Goal: Transaction & Acquisition: Purchase product/service

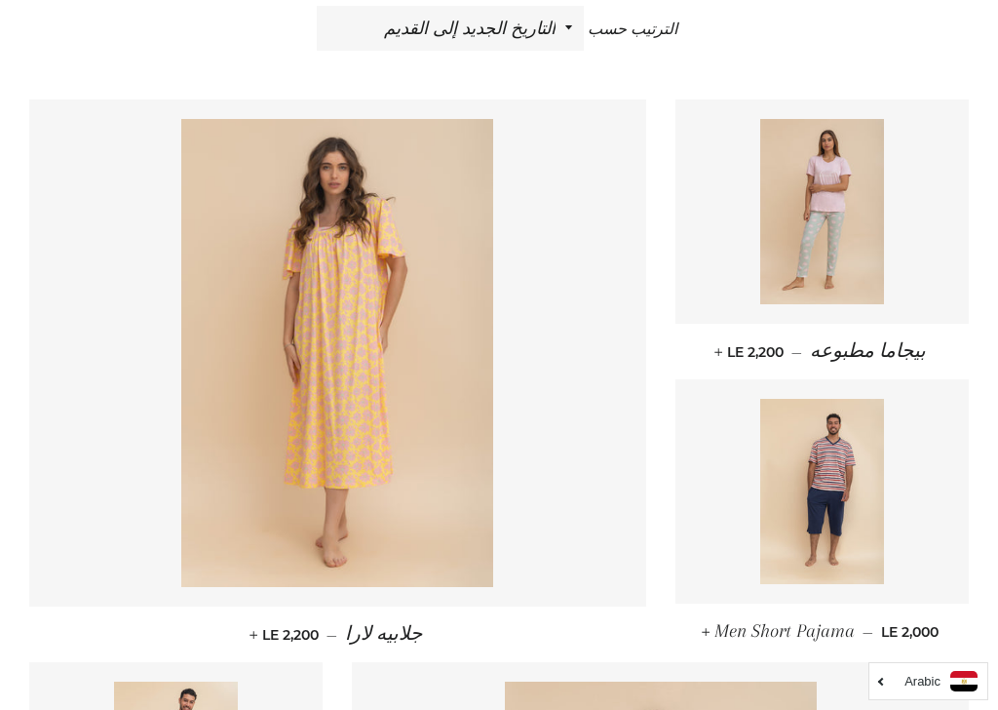
scroll to position [746, 0]
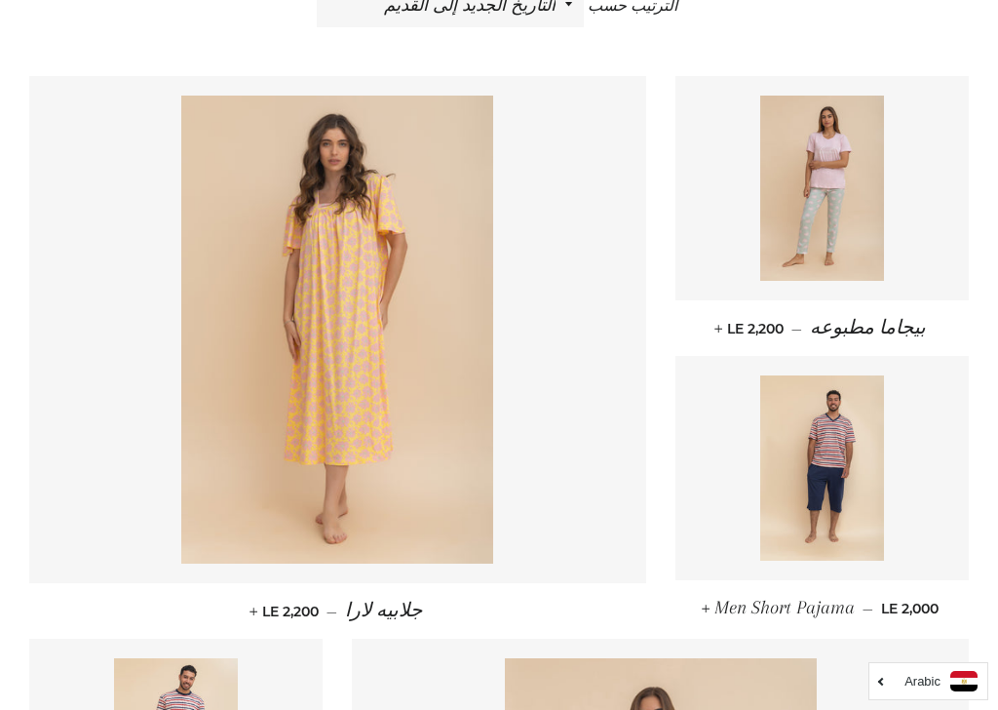
click at [819, 198] on img at bounding box center [822, 188] width 124 height 185
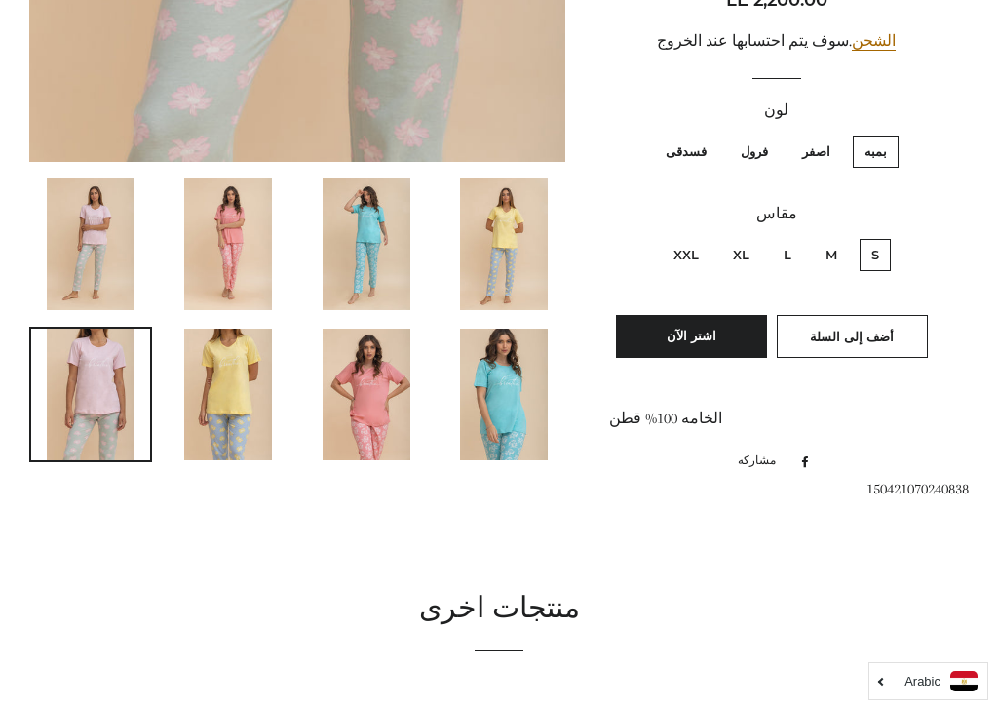
scroll to position [858, 0]
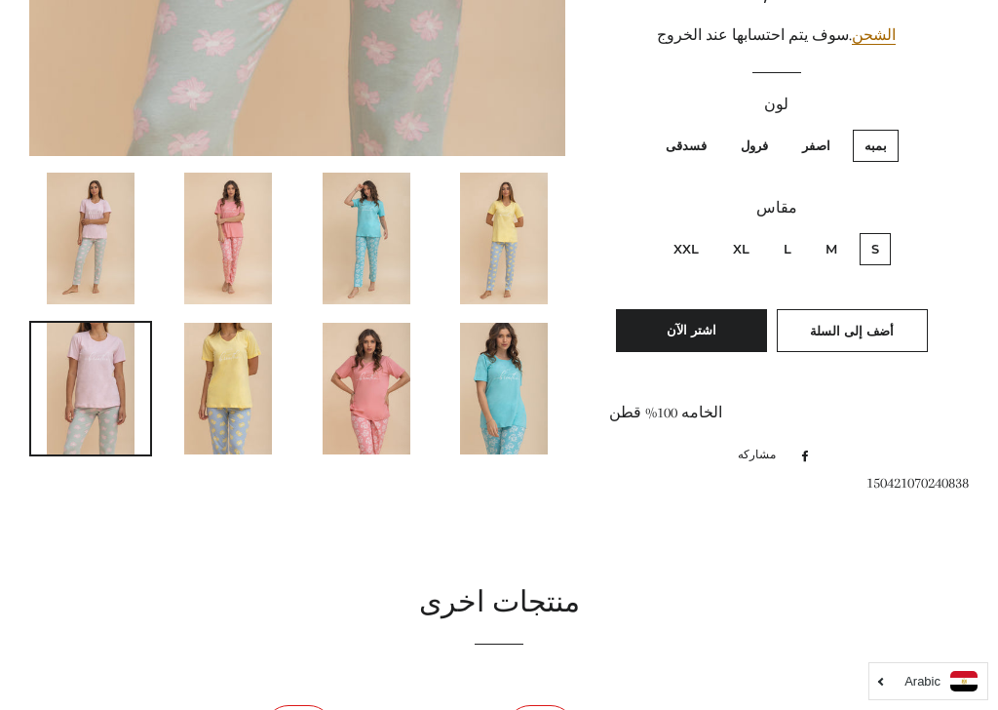
click at [236, 388] on img at bounding box center [228, 389] width 88 height 132
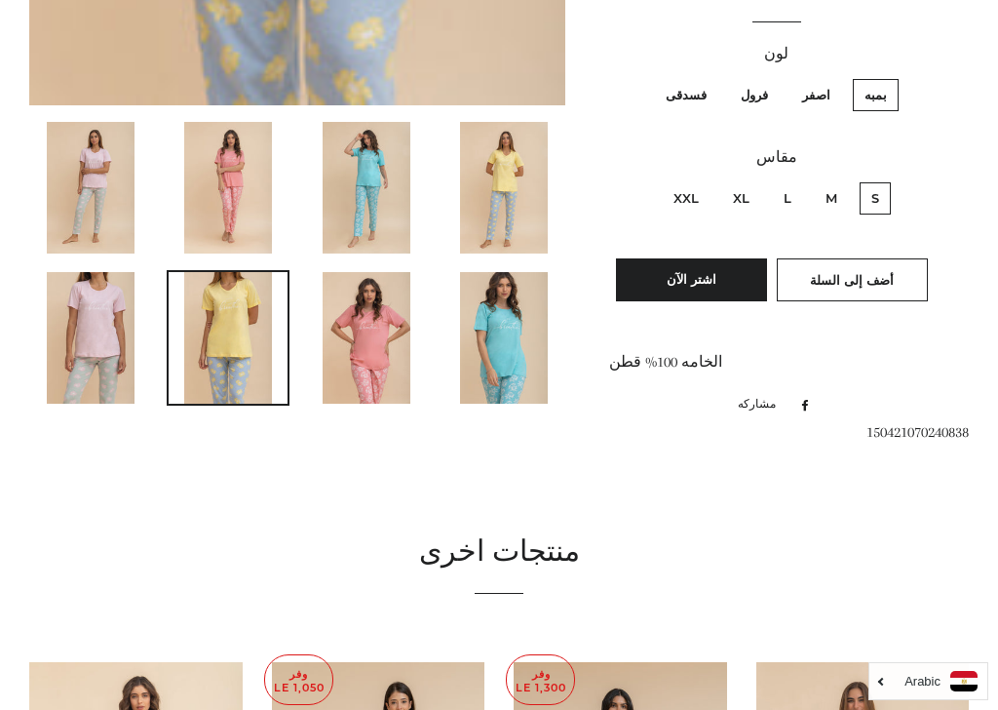
scroll to position [1011, 0]
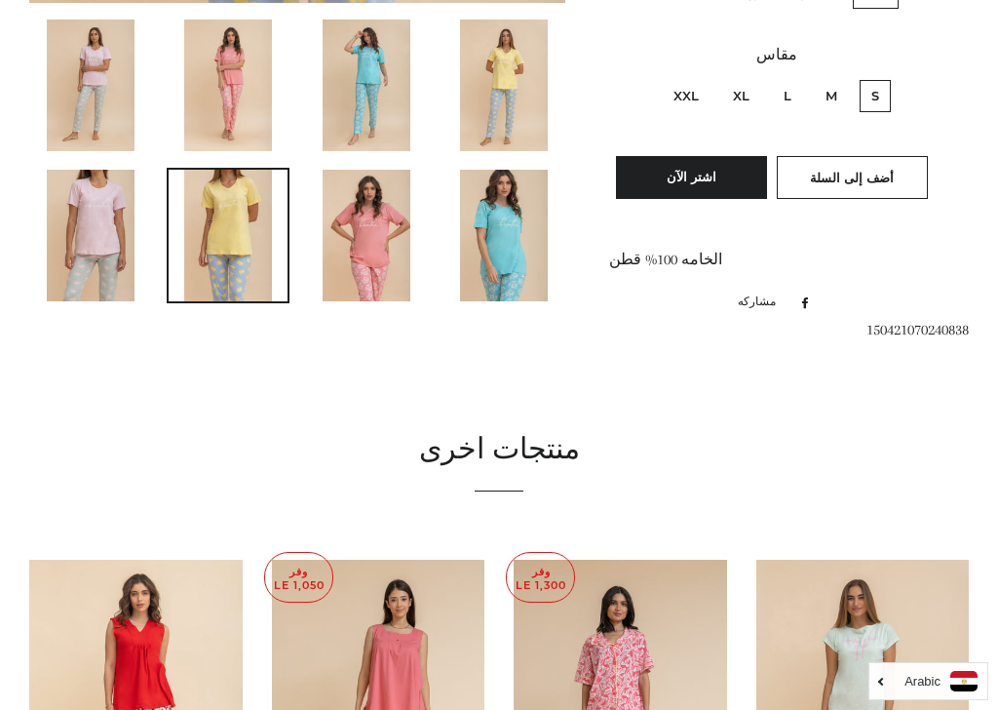
click at [504, 265] on img at bounding box center [504, 236] width 88 height 132
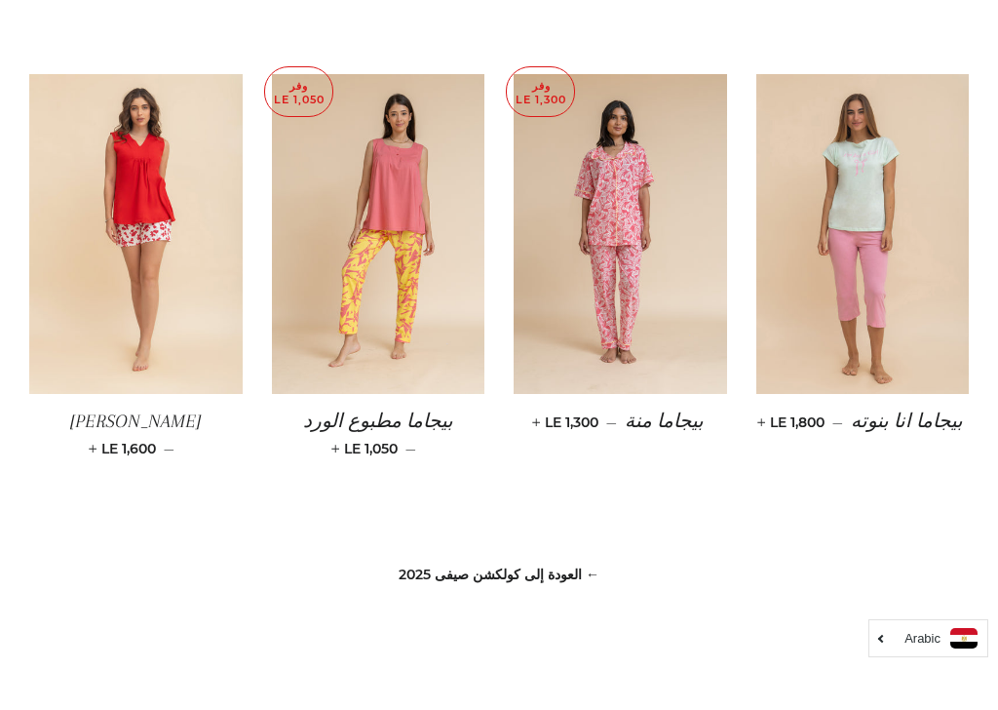
scroll to position [1503, 0]
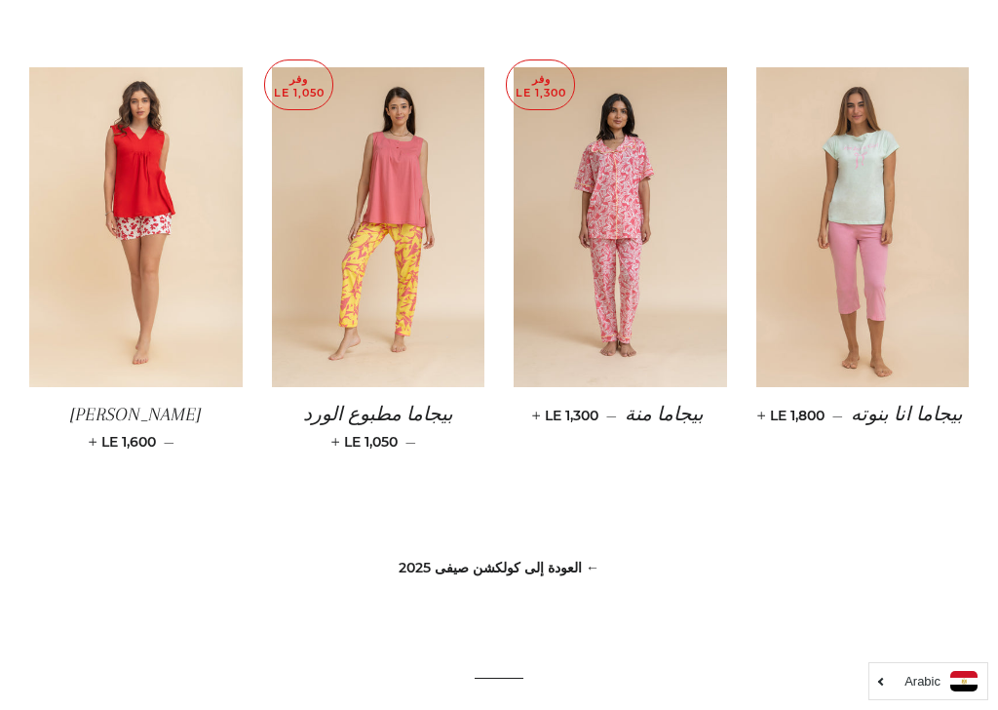
click at [153, 271] on img at bounding box center [135, 227] width 213 height 320
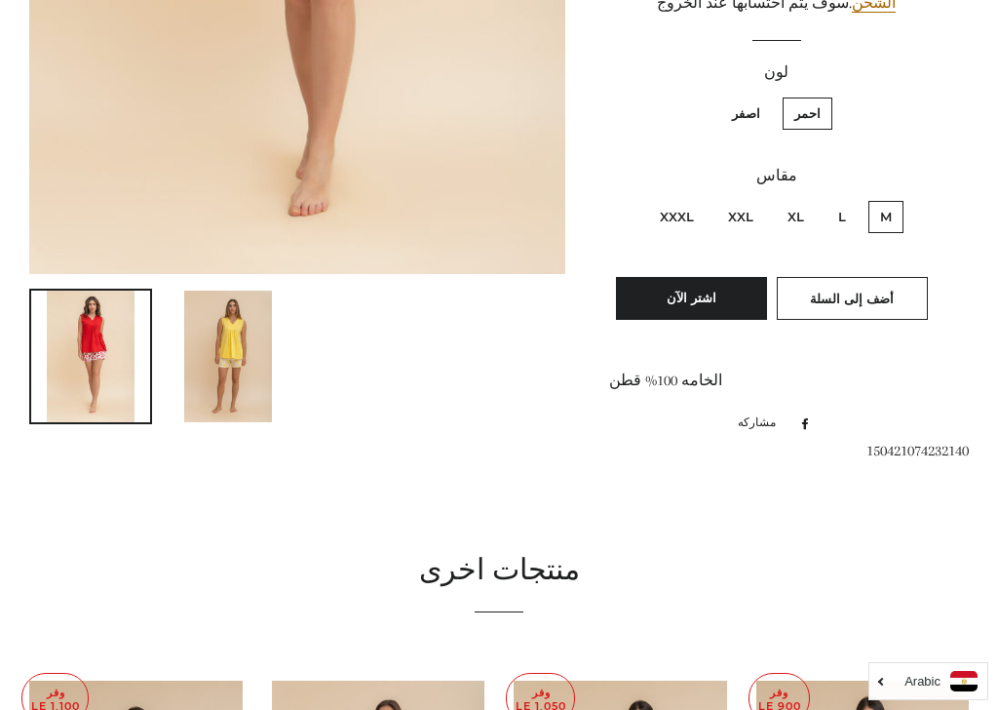
scroll to position [742, 0]
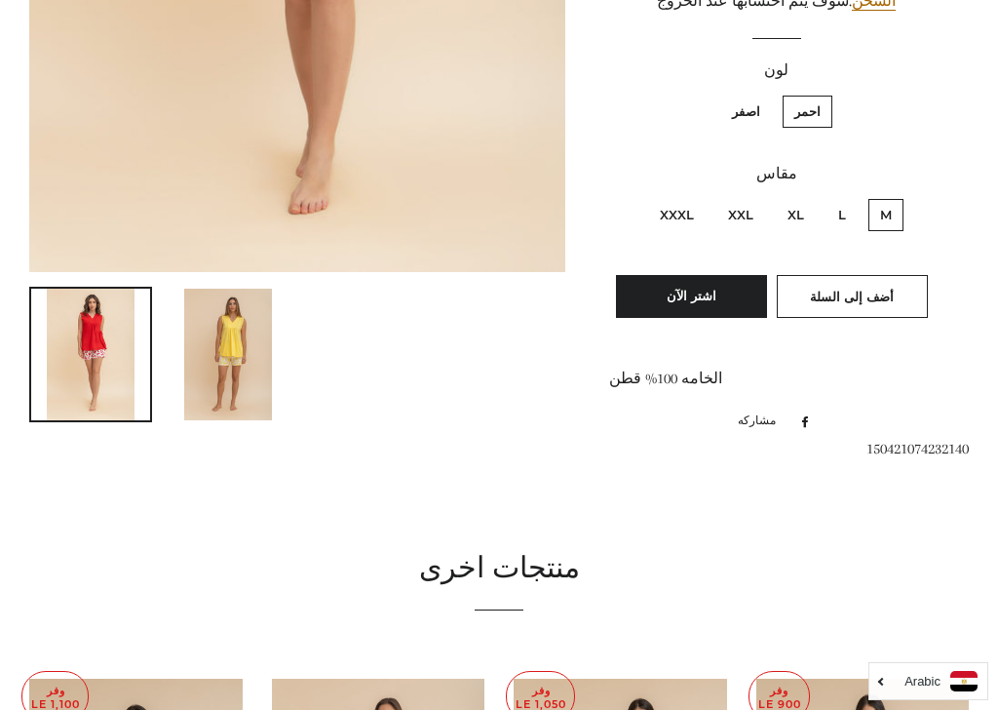
click at [233, 350] on img at bounding box center [228, 355] width 88 height 132
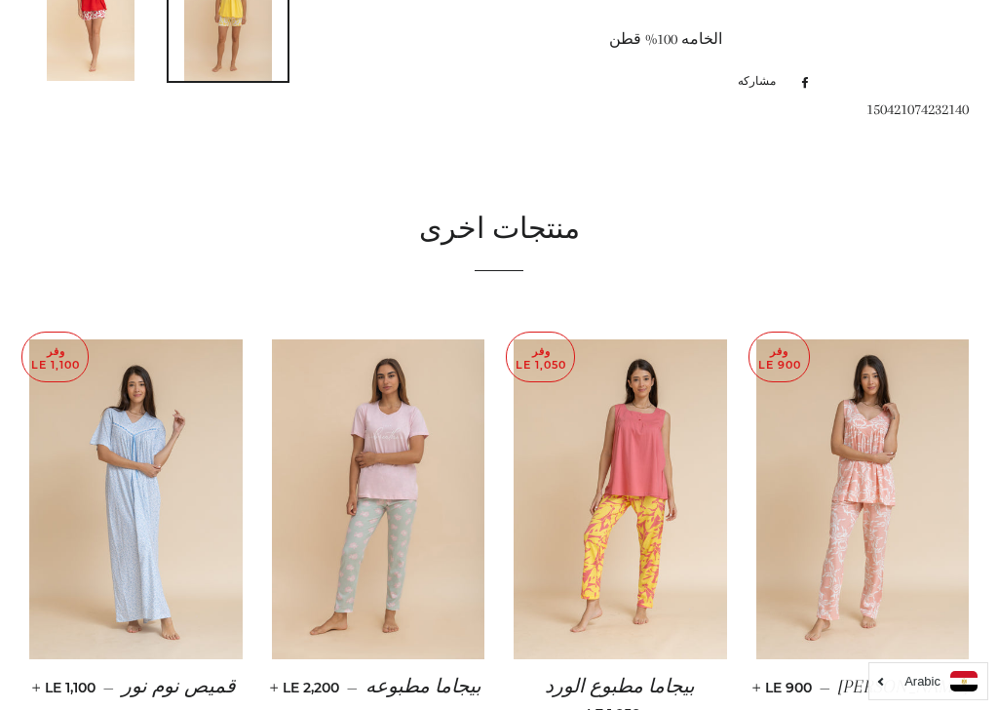
scroll to position [1142, 0]
